Goal: Navigation & Orientation: Find specific page/section

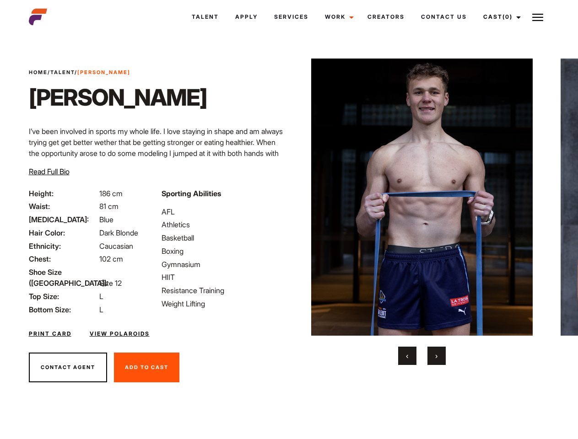
click at [499, 17] on link "Cast (0)" at bounding box center [500, 17] width 51 height 25
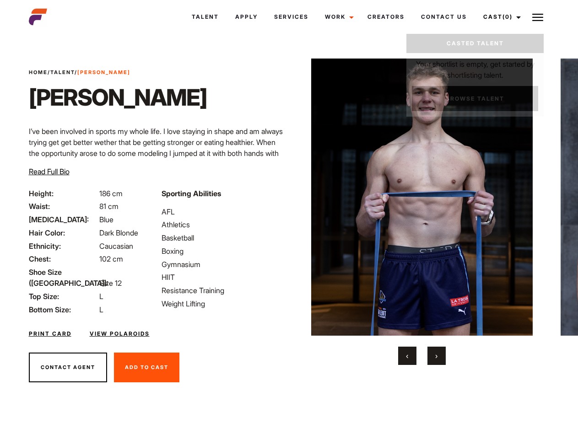
click at [537, 17] on img at bounding box center [537, 17] width 11 height 11
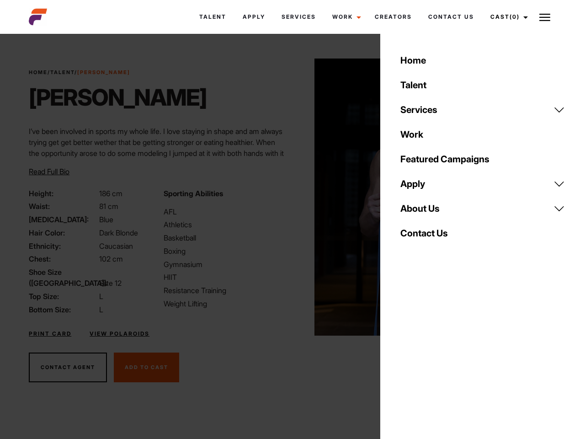
click at [421, 212] on img at bounding box center [426, 197] width 222 height 277
click at [289, 197] on div "Sporting Abilities AFL Athletics Basketball Boxing Gymnasium HIIT Resistance Tr…" at bounding box center [225, 251] width 134 height 127
click at [407, 356] on div "Home Talent Services Talent Casting Photography Videography Creative Hair and M…" at bounding box center [482, 219] width 205 height 439
click at [436, 356] on div "Home Talent Services Talent Casting Photography Videography Creative Hair and M…" at bounding box center [482, 219] width 205 height 439
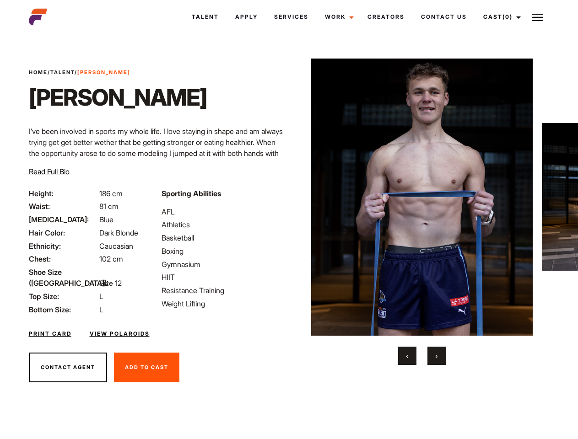
click at [499, 17] on link "Cast (0)" at bounding box center [500, 17] width 51 height 25
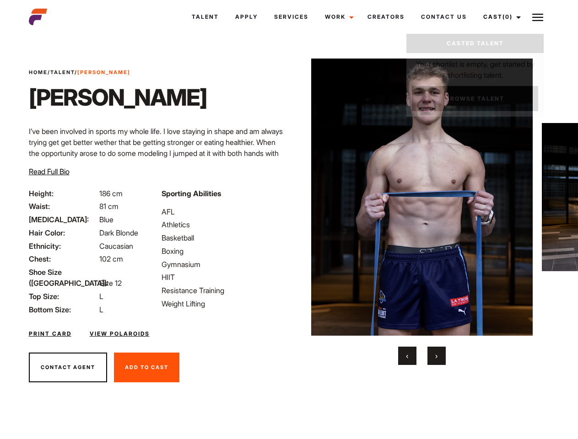
click at [537, 17] on img at bounding box center [537, 17] width 11 height 11
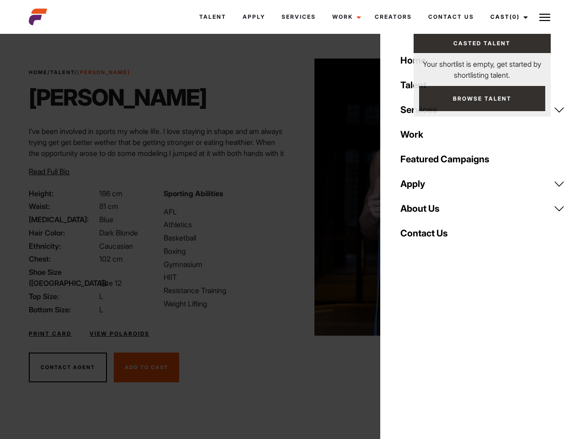
click at [421, 212] on img at bounding box center [426, 197] width 222 height 277
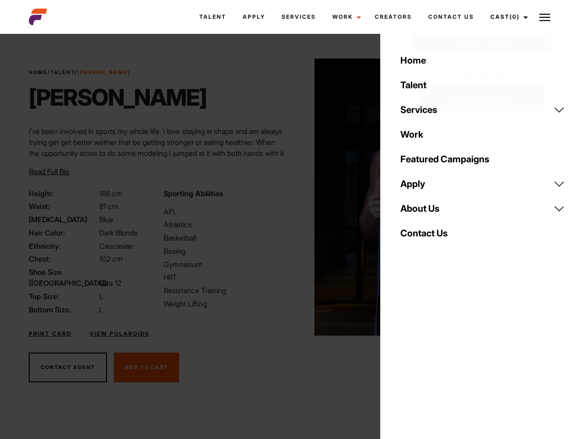
click at [289, 197] on div "Sporting Abilities AFL Athletics Basketball Boxing Gymnasium HIIT Resistance Tr…" at bounding box center [225, 251] width 134 height 127
click at [407, 356] on div "Home Talent Services Talent Casting Photography Videography Creative Hair and M…" at bounding box center [482, 219] width 205 height 439
click at [436, 356] on div "Home Talent Services Talent Casting Photography Videography Creative Hair and M…" at bounding box center [482, 219] width 205 height 439
